Goal: Task Accomplishment & Management: Manage account settings

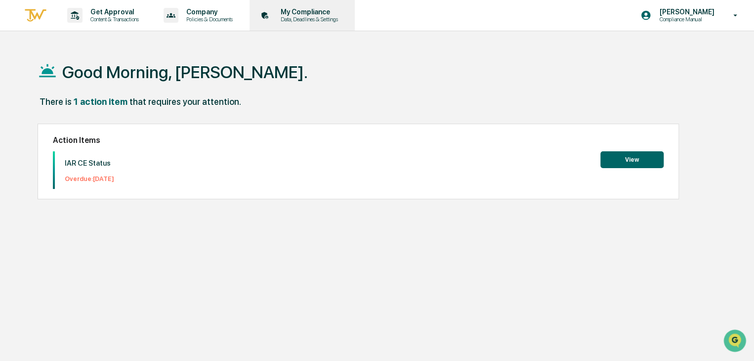
click at [321, 14] on p "My Compliance" at bounding box center [308, 12] width 70 height 8
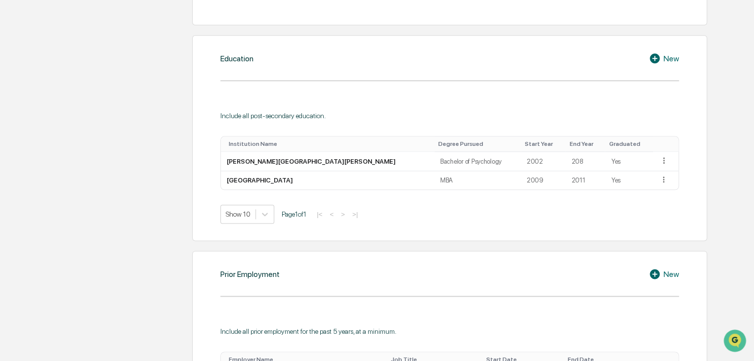
scroll to position [543, 0]
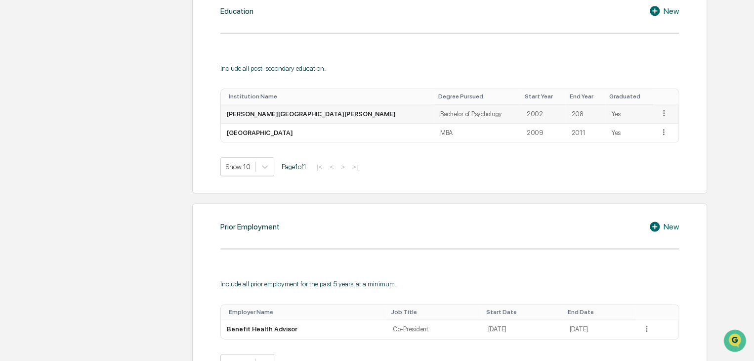
click at [659, 113] on icon at bounding box center [663, 112] width 9 height 9
click at [643, 125] on div "Edit" at bounding box center [652, 127] width 32 height 16
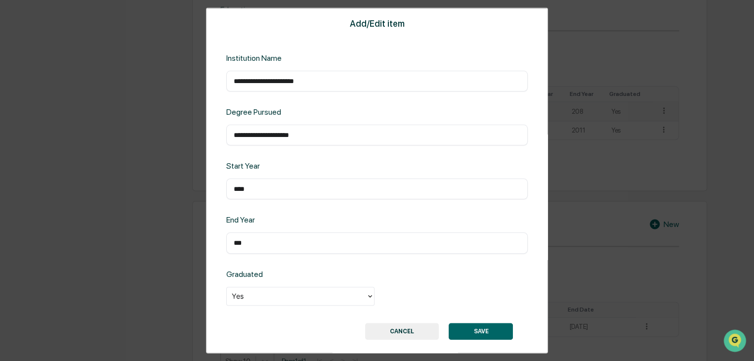
click at [240, 243] on input "***" at bounding box center [377, 243] width 287 height 10
type input "****"
click at [478, 325] on button "SAVE" at bounding box center [481, 330] width 64 height 17
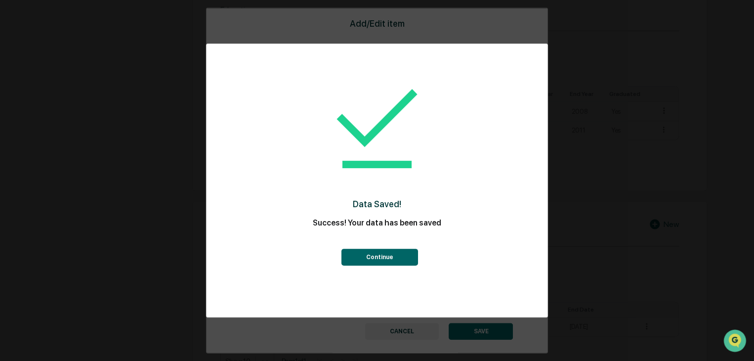
click at [393, 261] on button "Continue" at bounding box center [379, 256] width 77 height 17
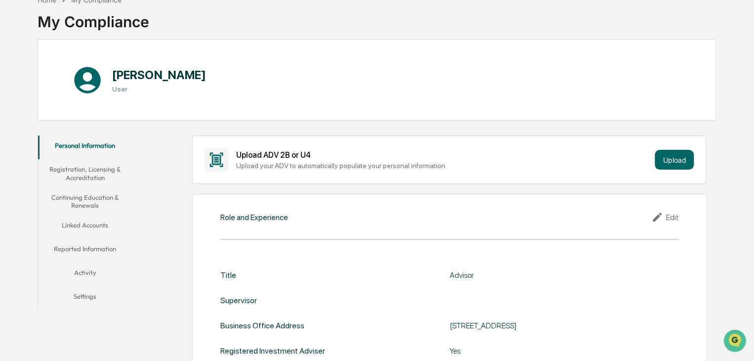
scroll to position [28, 0]
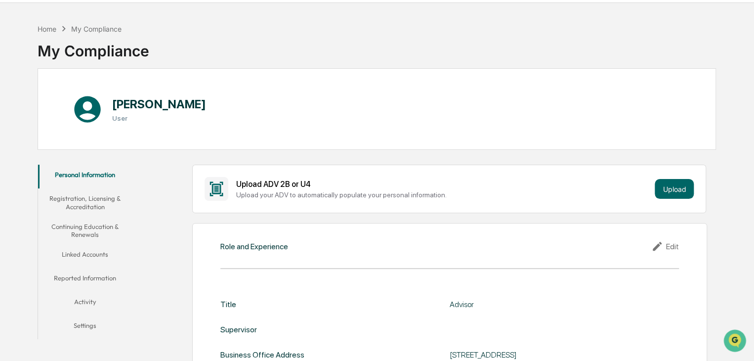
click at [82, 256] on button "Linked Accounts" at bounding box center [85, 256] width 94 height 24
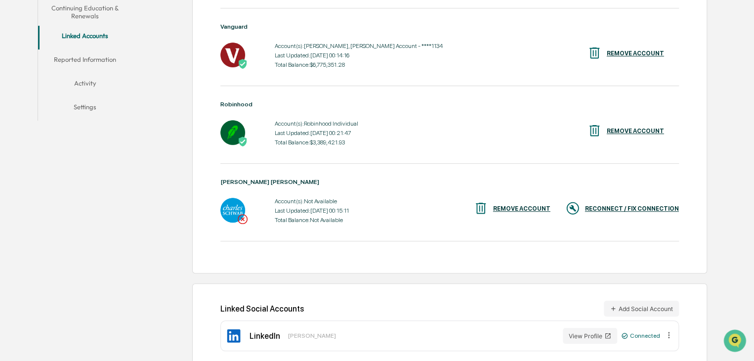
scroll to position [247, 0]
click at [626, 209] on div "RECONNECT / FIX CONNECTION" at bounding box center [632, 208] width 94 height 7
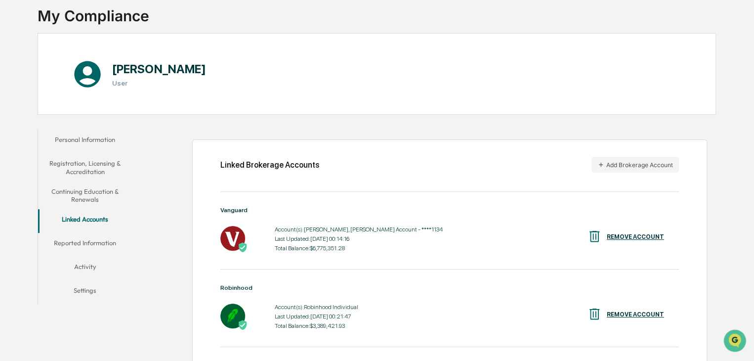
scroll to position [63, 0]
click at [617, 165] on button "Add Brokerage Account" at bounding box center [634, 165] width 87 height 16
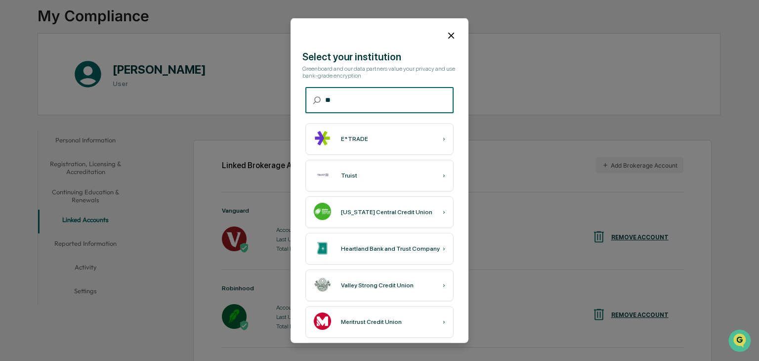
type input "*"
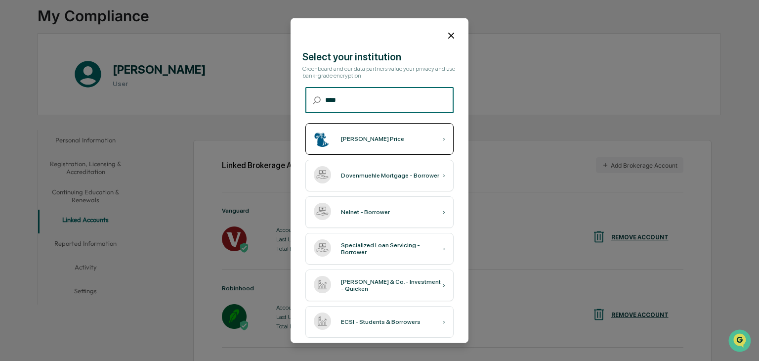
type input "****"
click at [389, 139] on div "T. Rowe Price ›" at bounding box center [379, 139] width 148 height 32
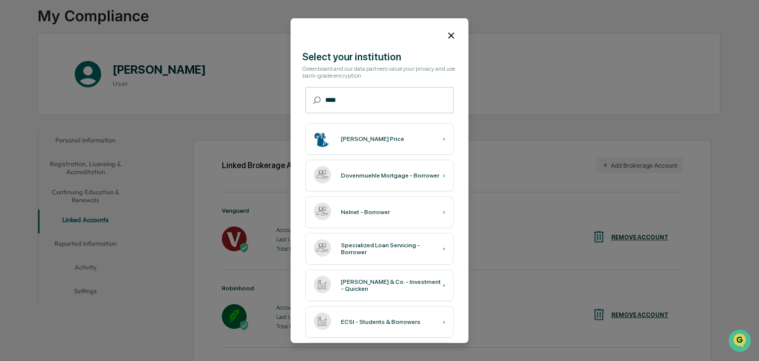
click at [449, 36] on icon at bounding box center [451, 35] width 11 height 11
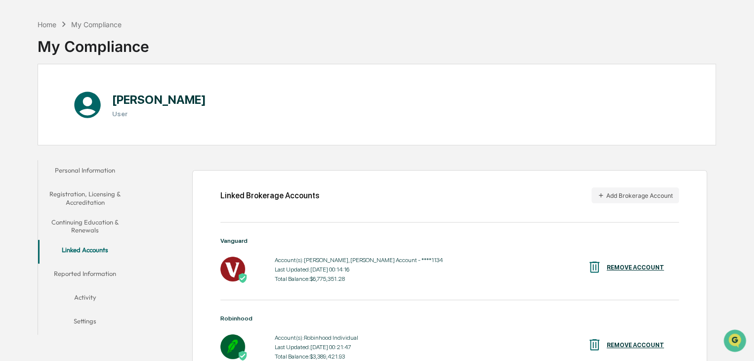
scroll to position [49, 0]
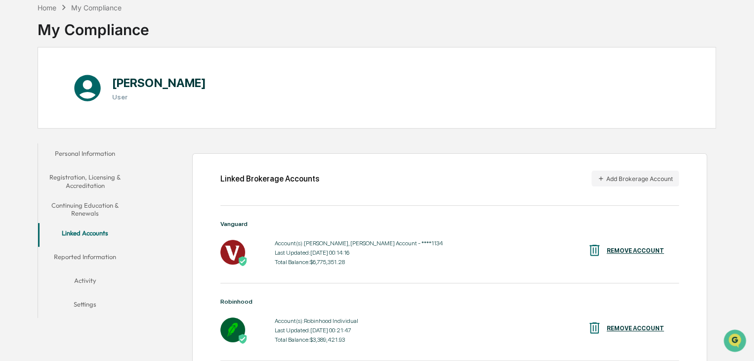
click at [85, 280] on button "Activity" at bounding box center [85, 282] width 94 height 24
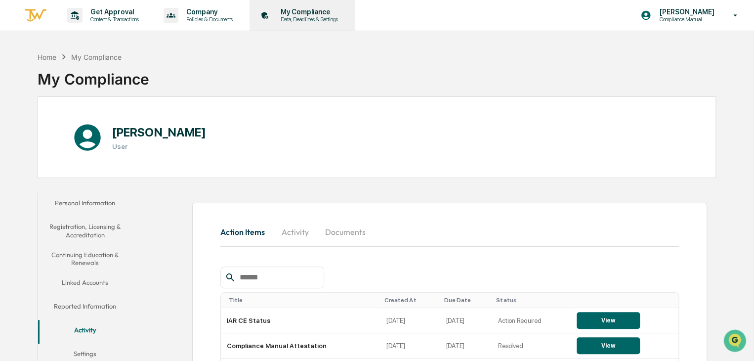
click at [321, 16] on p "My Compliance" at bounding box center [308, 12] width 70 height 8
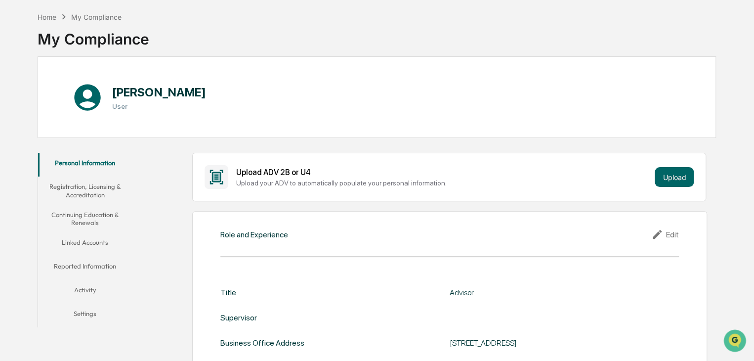
scroll to position [99, 0]
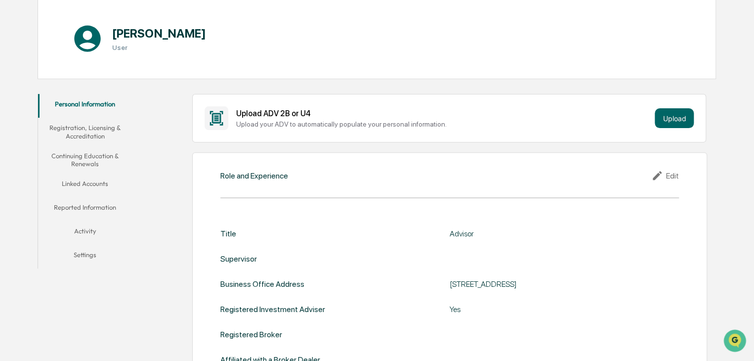
click at [96, 212] on button "Reported Information" at bounding box center [85, 209] width 94 height 24
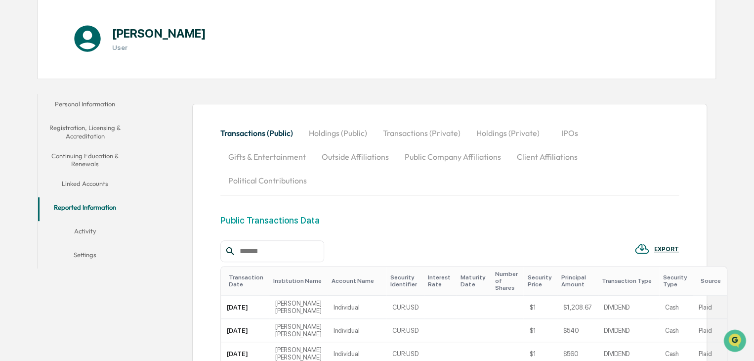
click at [506, 130] on button "Holdings (Private)" at bounding box center [507, 133] width 79 height 24
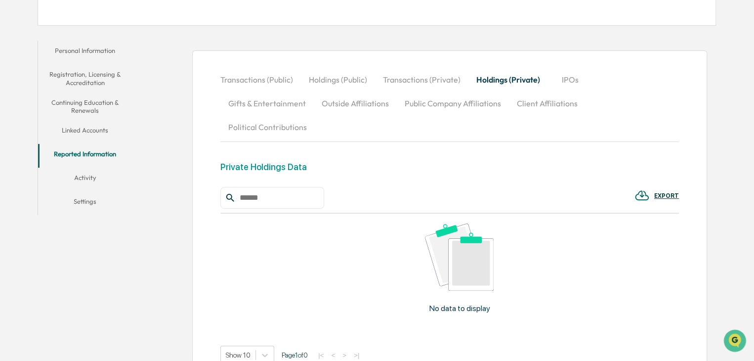
scroll to position [200, 0]
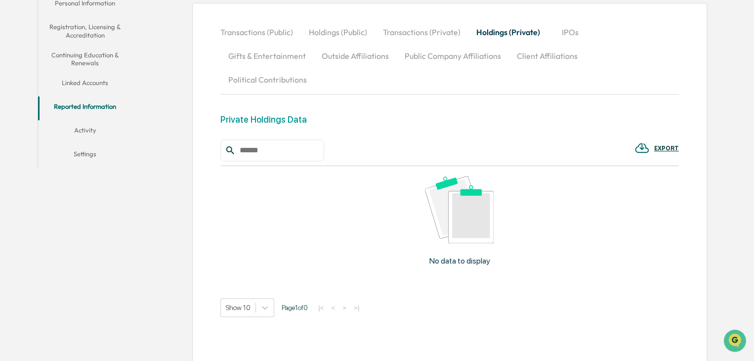
click at [502, 31] on button "Holdings (Private)" at bounding box center [508, 32] width 80 height 24
click at [267, 144] on input "text" at bounding box center [278, 150] width 84 height 13
type input "*"
click at [468, 223] on div "No data to display" at bounding box center [459, 224] width 478 height 117
click at [464, 206] on img at bounding box center [459, 209] width 69 height 67
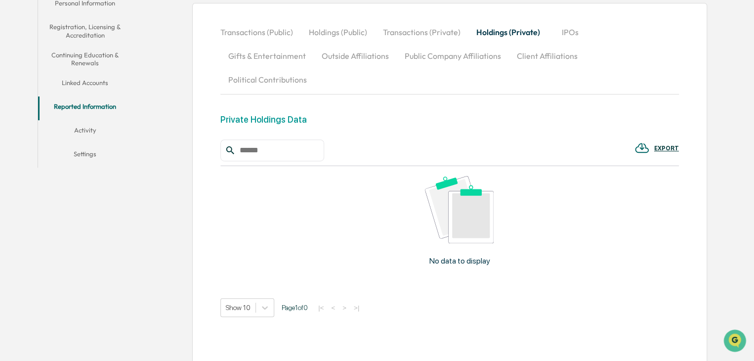
click at [465, 199] on img at bounding box center [459, 209] width 69 height 67
click at [543, 195] on div "No data to display" at bounding box center [459, 224] width 478 height 117
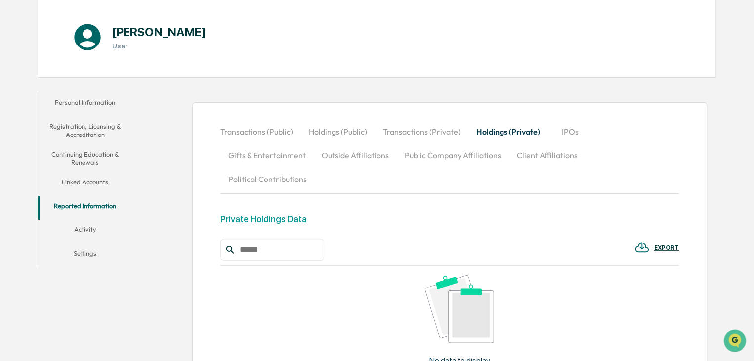
scroll to position [101, 0]
click at [507, 128] on button "Holdings (Private)" at bounding box center [508, 131] width 80 height 24
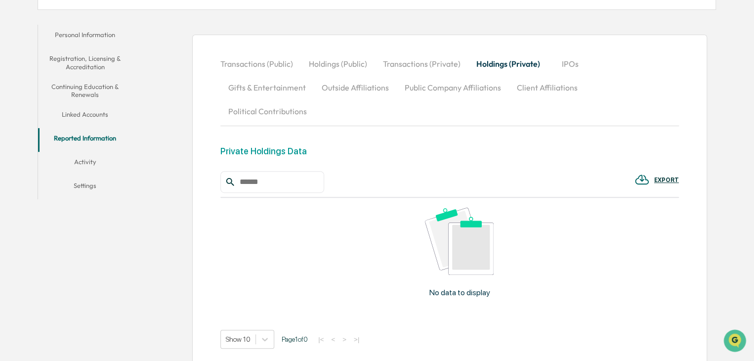
scroll to position [200, 0]
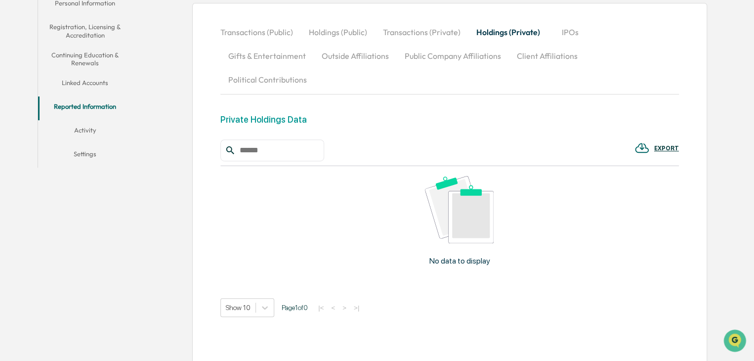
drag, startPoint x: 417, startPoint y: 249, endPoint x: 420, endPoint y: 234, distance: 15.1
click at [416, 249] on div "No data to display" at bounding box center [459, 224] width 478 height 117
drag, startPoint x: 427, startPoint y: 218, endPoint x: 404, endPoint y: 206, distance: 26.3
click at [404, 206] on div "No data to display" at bounding box center [459, 224] width 478 height 117
click at [455, 182] on img at bounding box center [459, 209] width 69 height 67
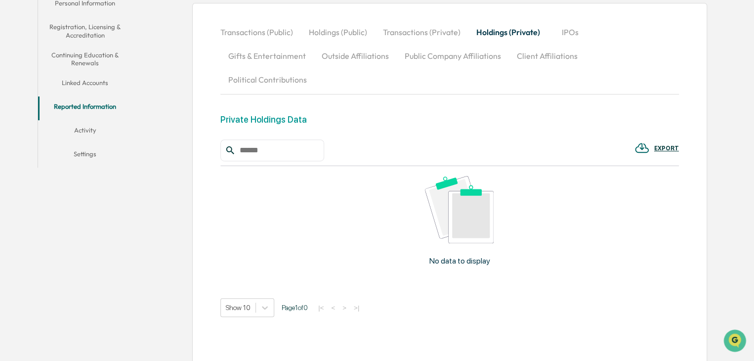
click at [465, 245] on div "No data to display" at bounding box center [459, 224] width 478 height 117
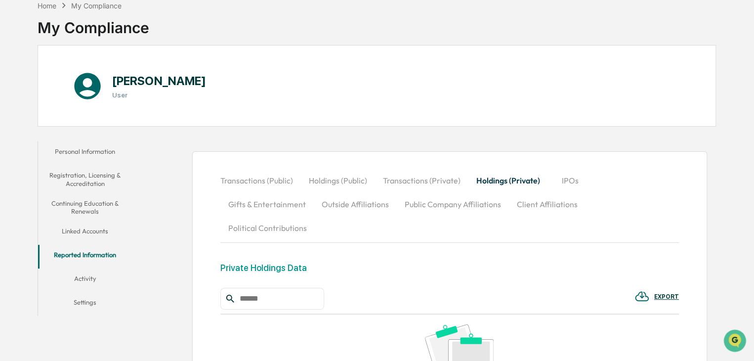
click at [86, 279] on button "Activity" at bounding box center [85, 280] width 94 height 24
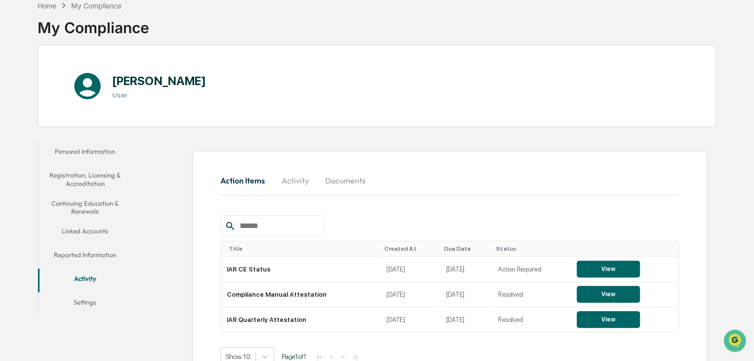
click at [89, 303] on button "Settings" at bounding box center [85, 304] width 94 height 24
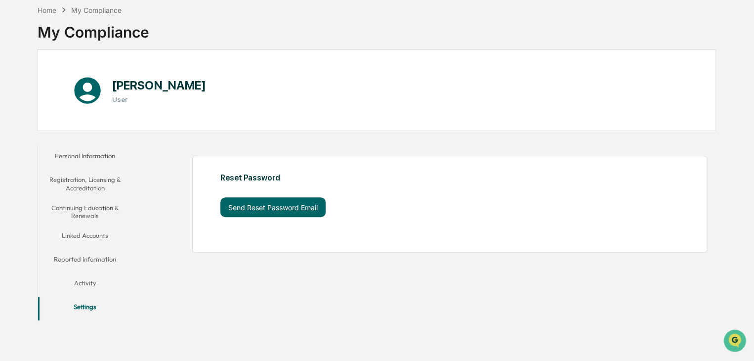
scroll to position [47, 0]
click at [85, 262] on button "Reported Information" at bounding box center [85, 261] width 94 height 24
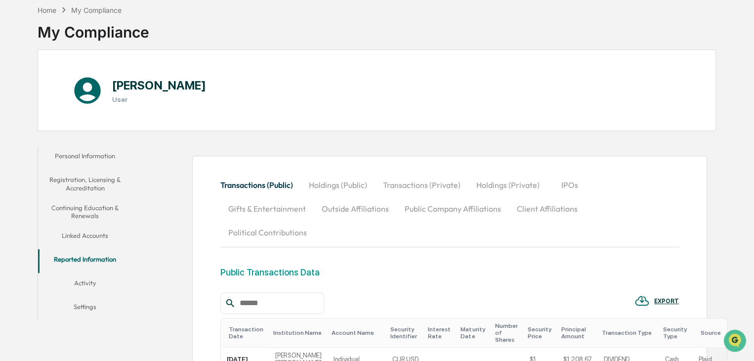
click at [435, 184] on button "Transactions (Private)" at bounding box center [421, 185] width 93 height 24
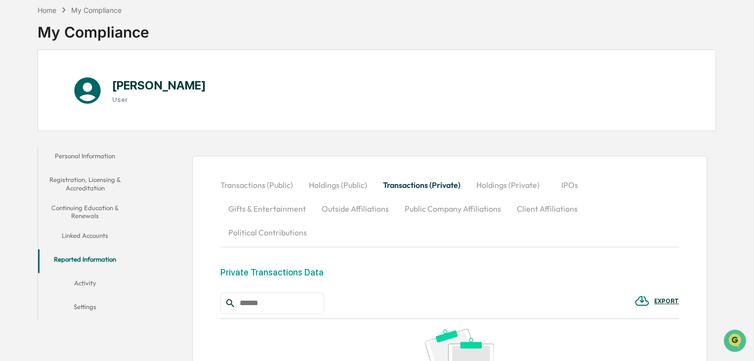
click at [500, 182] on button "Holdings (Private)" at bounding box center [507, 185] width 79 height 24
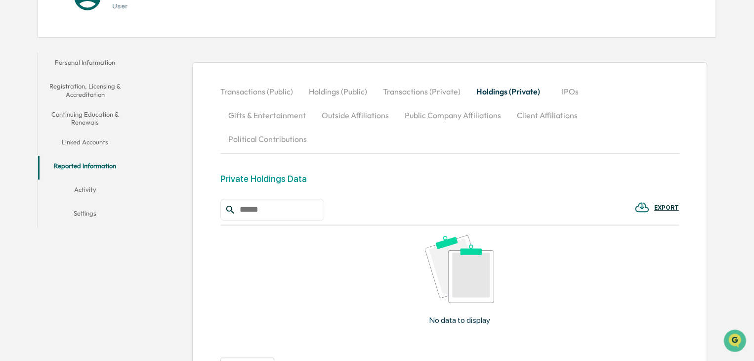
scroll to position [146, 0]
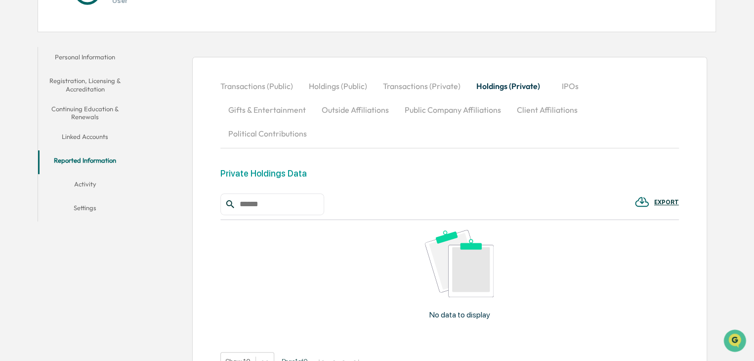
click at [462, 268] on img at bounding box center [459, 263] width 69 height 67
click at [466, 276] on div "No data to display" at bounding box center [459, 278] width 478 height 117
drag, startPoint x: 465, startPoint y: 277, endPoint x: 429, endPoint y: 264, distance: 38.3
click at [429, 264] on img at bounding box center [459, 263] width 69 height 67
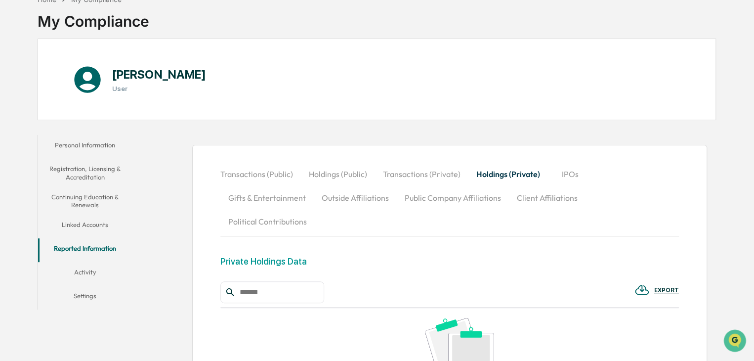
scroll to position [148, 0]
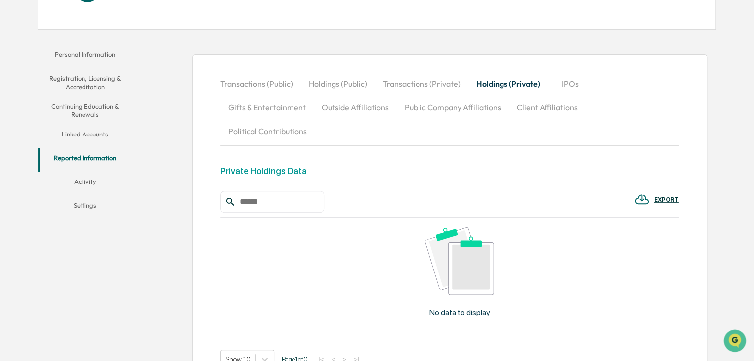
click at [296, 195] on input "text" at bounding box center [278, 201] width 84 height 13
click at [473, 263] on img at bounding box center [459, 260] width 69 height 67
click at [354, 261] on div "No data to display" at bounding box center [459, 275] width 478 height 117
click at [281, 195] on input "text" at bounding box center [278, 201] width 84 height 13
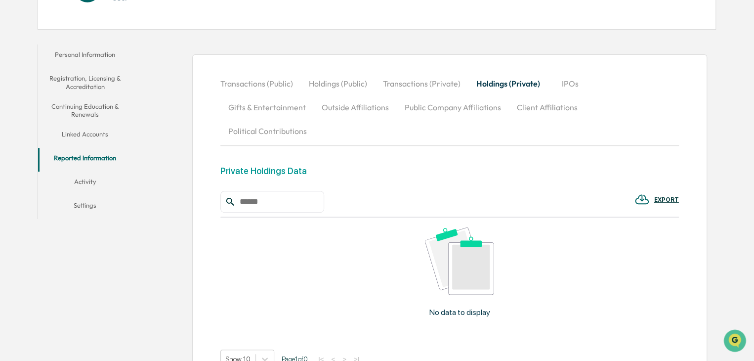
click at [281, 195] on input "text" at bounding box center [278, 201] width 84 height 13
type input "*"
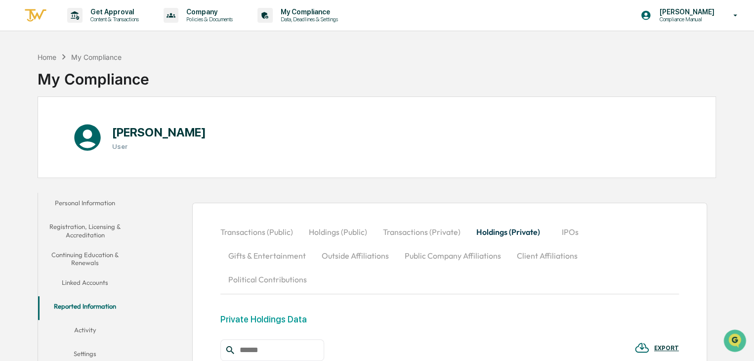
click at [275, 233] on button "Transactions (Public)" at bounding box center [260, 232] width 81 height 24
click at [327, 234] on button "Holdings (Public)" at bounding box center [338, 232] width 74 height 24
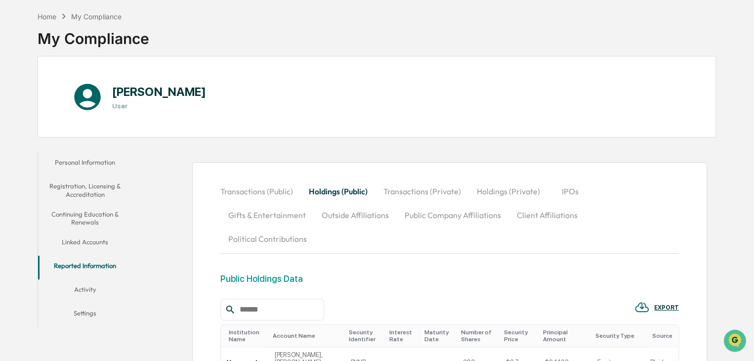
scroll to position [148, 0]
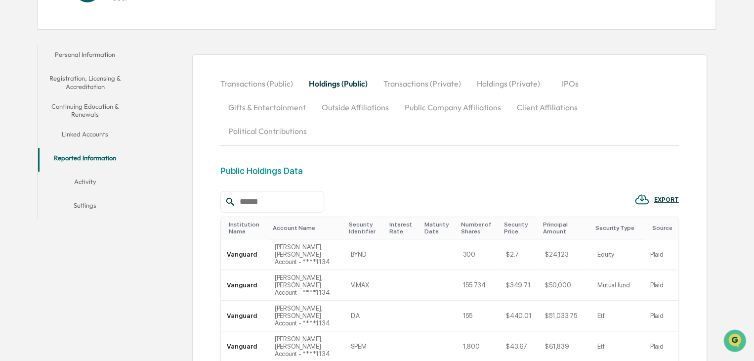
click at [91, 133] on button "Linked Accounts" at bounding box center [85, 136] width 94 height 24
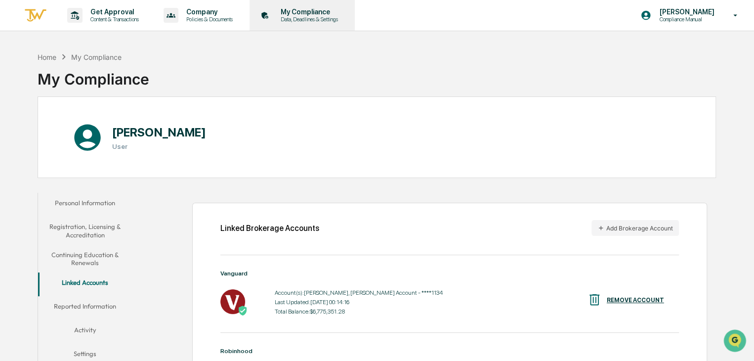
click at [304, 9] on p "My Compliance" at bounding box center [308, 12] width 70 height 8
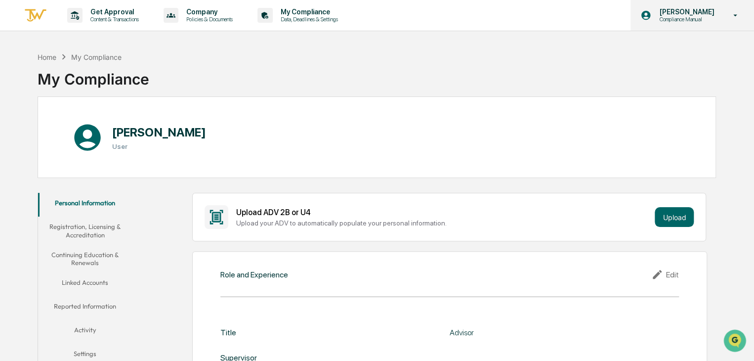
click at [690, 14] on p "[PERSON_NAME]" at bounding box center [685, 12] width 68 height 8
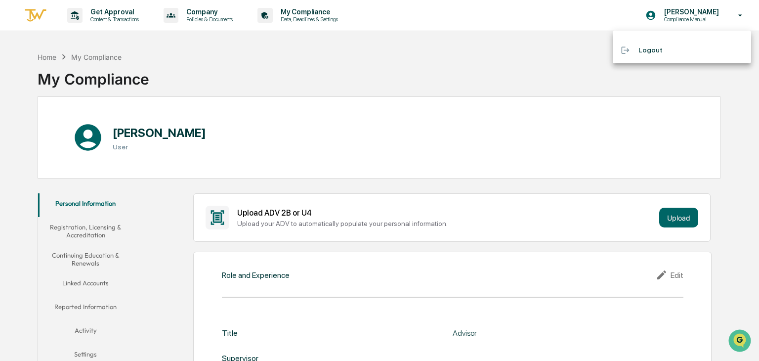
click at [203, 14] on div at bounding box center [379, 180] width 759 height 361
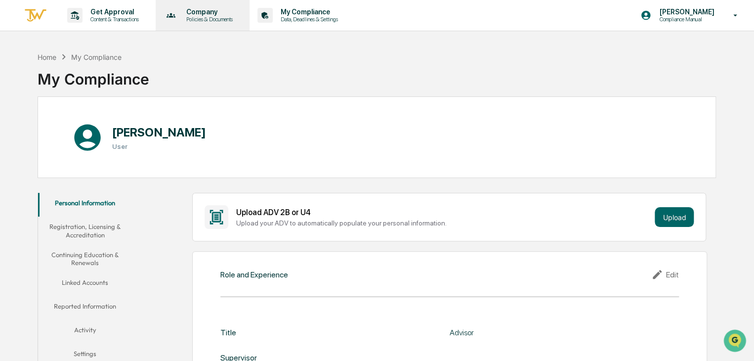
click at [209, 15] on p "Company" at bounding box center [207, 12] width 59 height 8
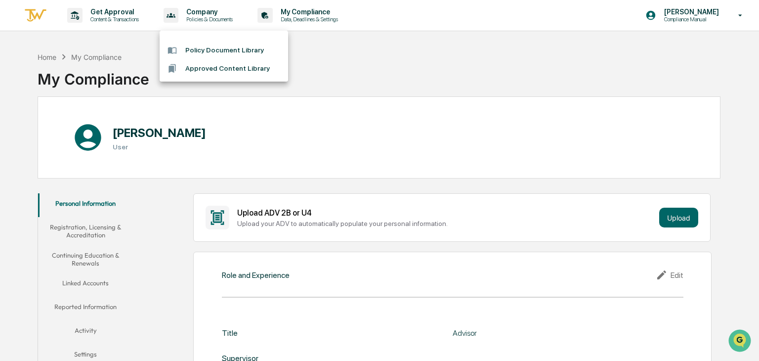
click at [122, 18] on div at bounding box center [379, 180] width 759 height 361
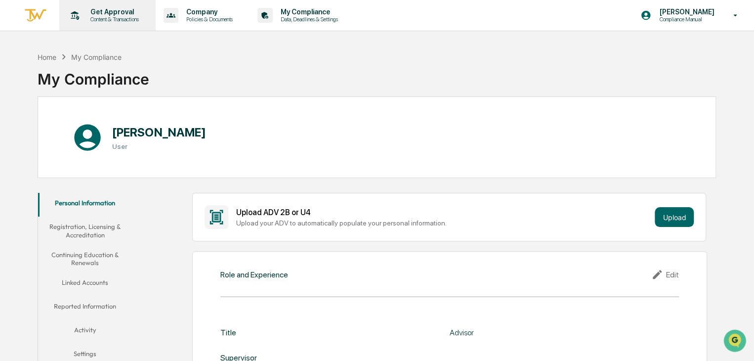
click at [117, 16] on p "Content & Transactions" at bounding box center [113, 19] width 61 height 7
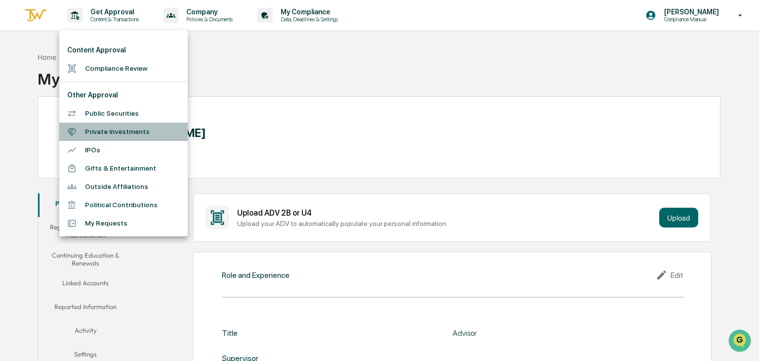
click at [123, 136] on li "Private Investments" at bounding box center [123, 132] width 128 height 18
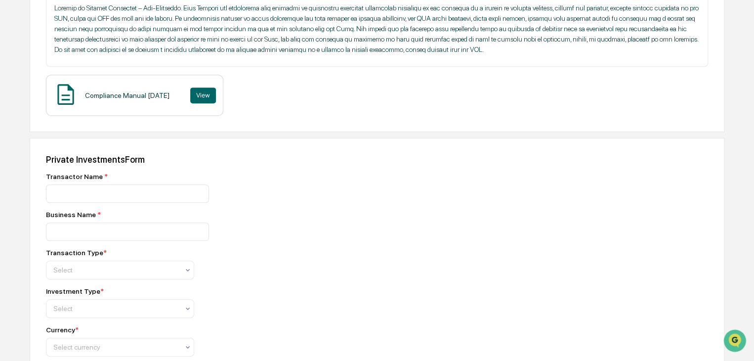
scroll to position [198, 0]
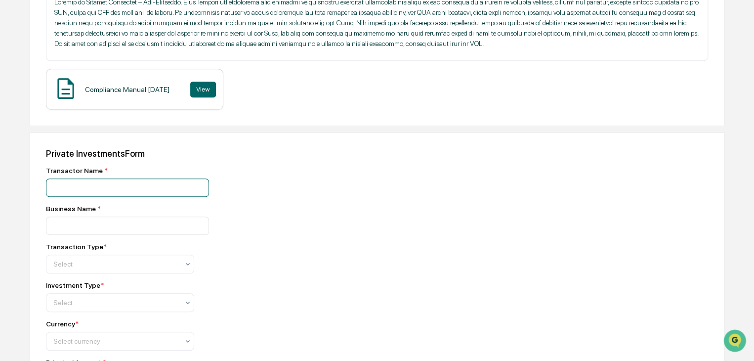
click at [101, 188] on input at bounding box center [127, 187] width 163 height 18
type input "**********"
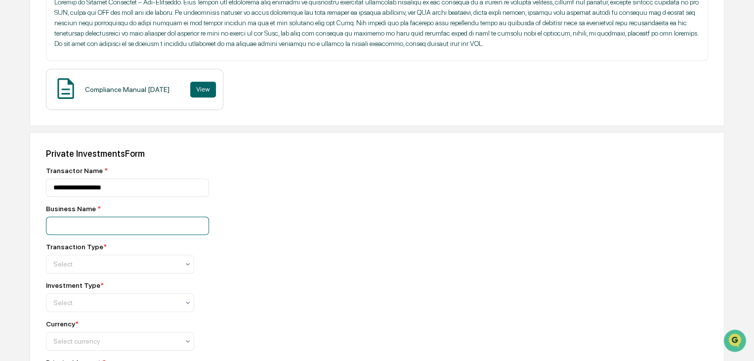
click at [107, 197] on input at bounding box center [127, 187] width 163 height 18
type input "**********"
click at [104, 262] on div at bounding box center [115, 264] width 125 height 10
click at [243, 224] on div "**********" at bounding box center [219, 225] width 346 height 18
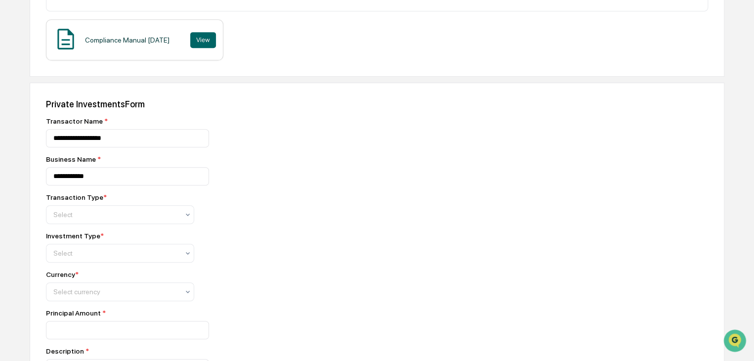
scroll to position [0, 0]
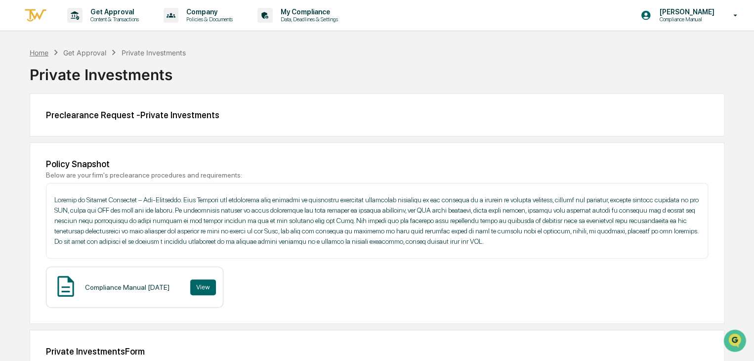
click at [47, 51] on div "Home" at bounding box center [39, 52] width 19 height 8
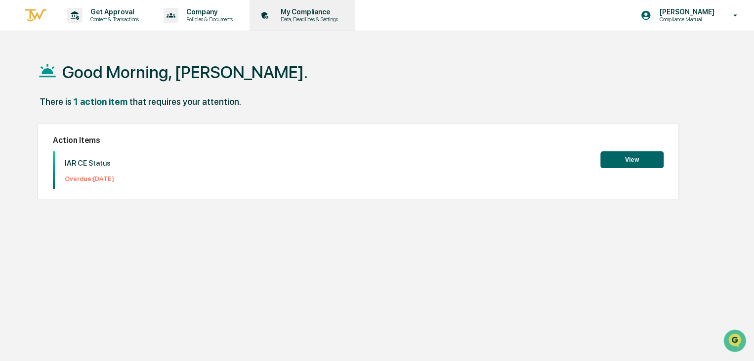
click at [304, 15] on p "My Compliance" at bounding box center [308, 12] width 70 height 8
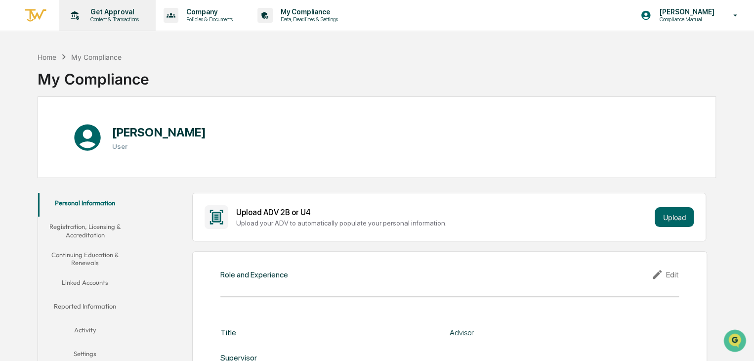
click at [114, 16] on p "Content & Transactions" at bounding box center [113, 19] width 61 height 7
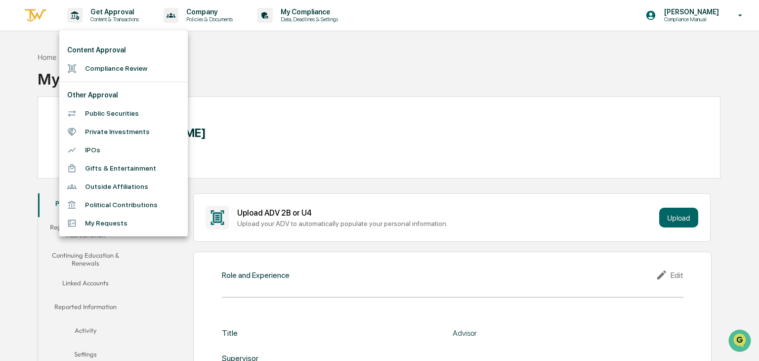
click at [132, 130] on li "Private Investments" at bounding box center [123, 132] width 128 height 18
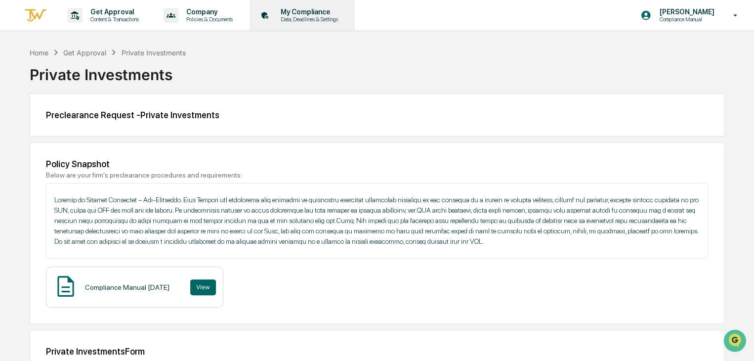
click at [328, 16] on p "My Compliance" at bounding box center [308, 12] width 70 height 8
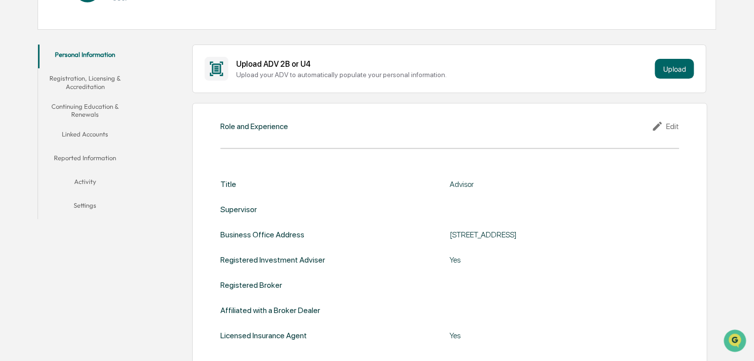
click at [90, 139] on button "Linked Accounts" at bounding box center [85, 136] width 94 height 24
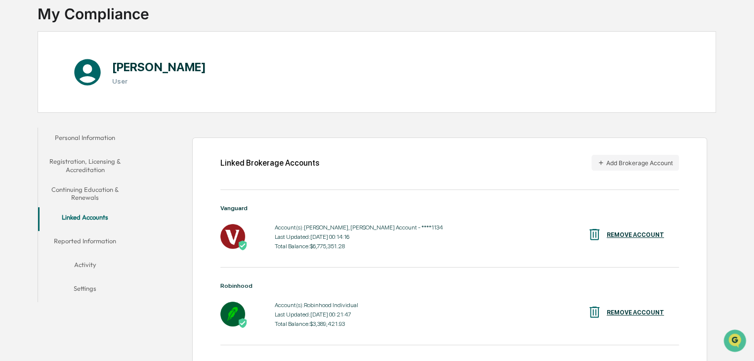
scroll to position [148, 0]
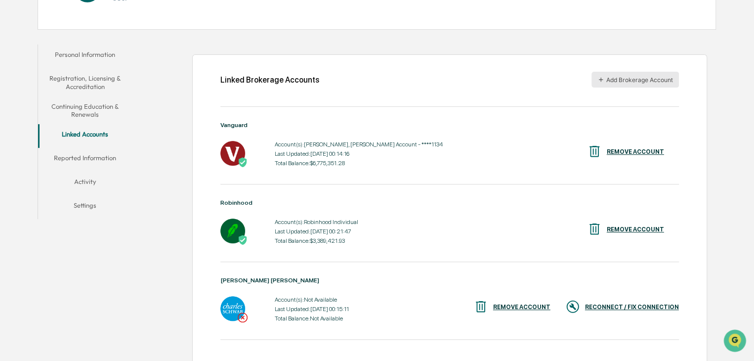
click at [633, 79] on button "Add Brokerage Account" at bounding box center [634, 80] width 87 height 16
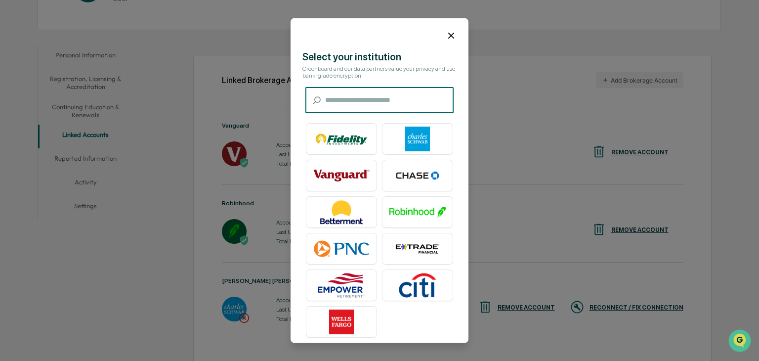
click at [371, 104] on input "text" at bounding box center [389, 100] width 128 height 26
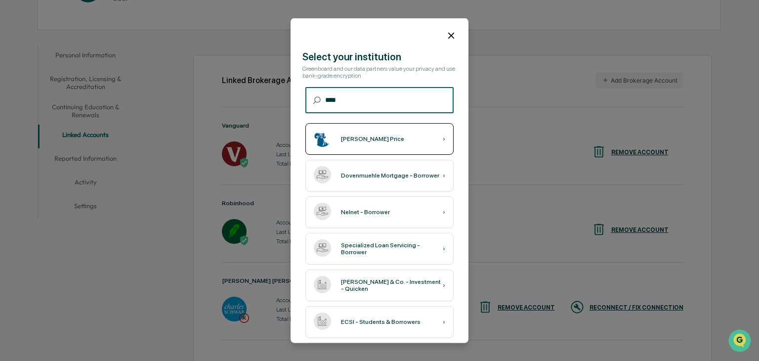
type input "****"
click at [381, 140] on div "T. Rowe Price ›" at bounding box center [379, 139] width 148 height 32
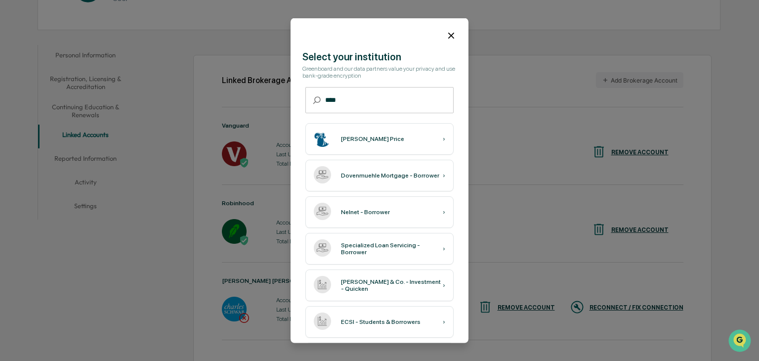
click at [448, 35] on icon at bounding box center [451, 35] width 11 height 11
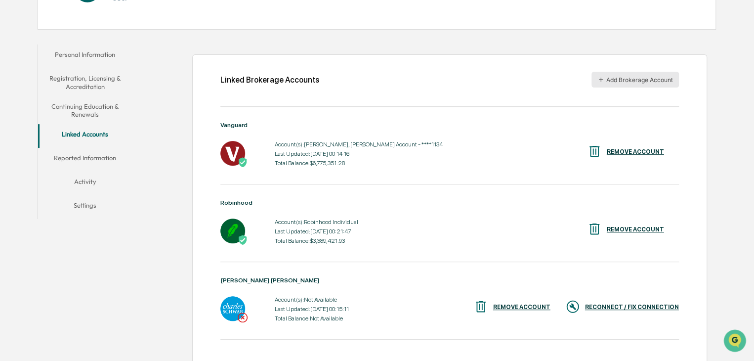
click at [649, 80] on button "Add Brokerage Account" at bounding box center [634, 80] width 87 height 16
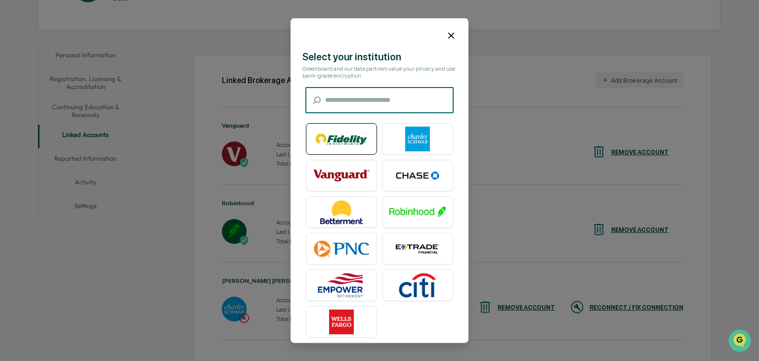
click at [336, 144] on img at bounding box center [341, 138] width 56 height 25
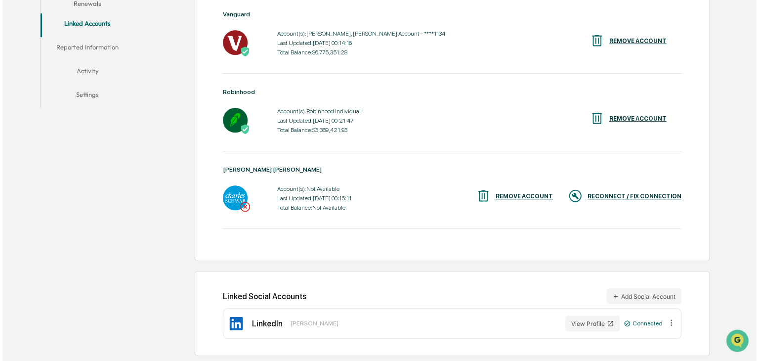
scroll to position [113, 0]
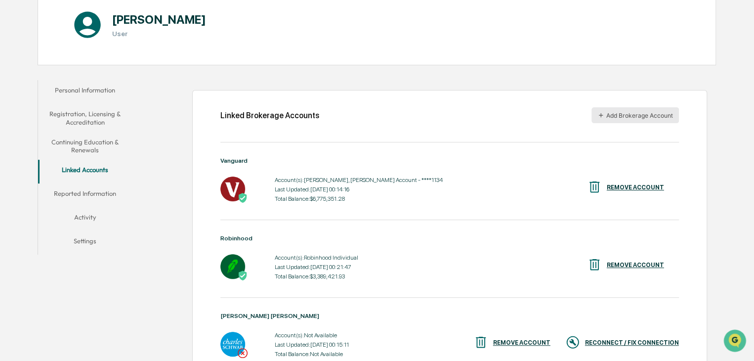
click at [652, 120] on button "Add Brokerage Account" at bounding box center [634, 115] width 87 height 16
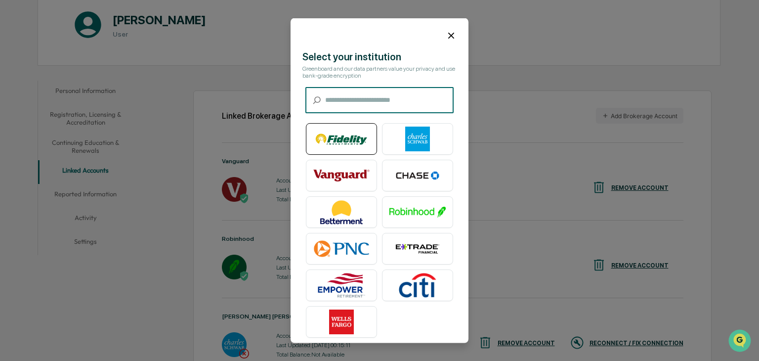
click at [354, 144] on img at bounding box center [341, 138] width 56 height 25
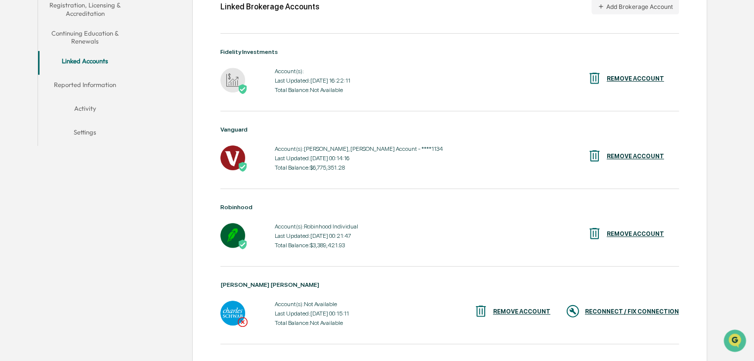
scroll to position [162, 0]
